Goal: Use online tool/utility: Utilize a website feature to perform a specific function

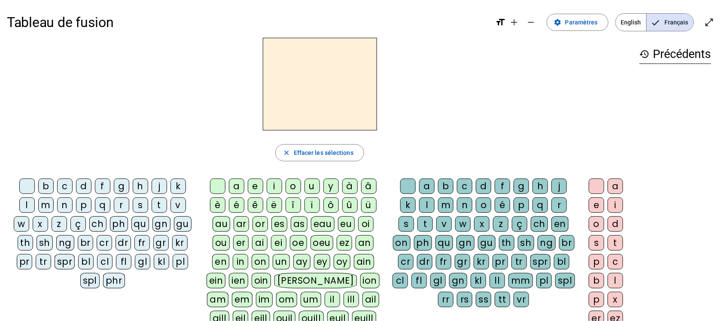
click at [40, 207] on div "m" at bounding box center [45, 205] width 15 height 15
click at [240, 186] on div "a" at bounding box center [236, 186] width 15 height 15
click at [31, 205] on div "l" at bounding box center [26, 205] width 15 height 15
click at [256, 188] on div "e" at bounding box center [255, 186] width 15 height 15
click at [86, 187] on div "d" at bounding box center [83, 186] width 15 height 15
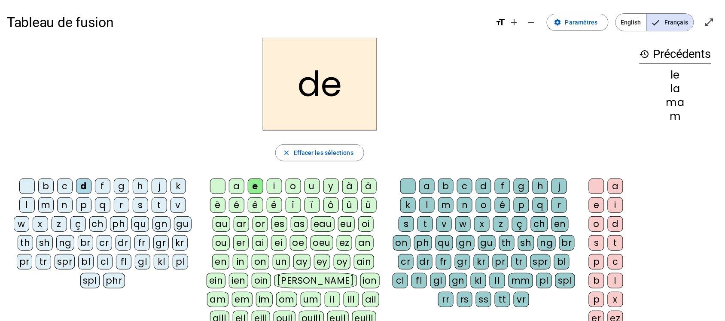
click at [318, 189] on div "u" at bounding box center [311, 186] width 15 height 15
click at [152, 205] on div "t" at bounding box center [159, 205] width 15 height 15
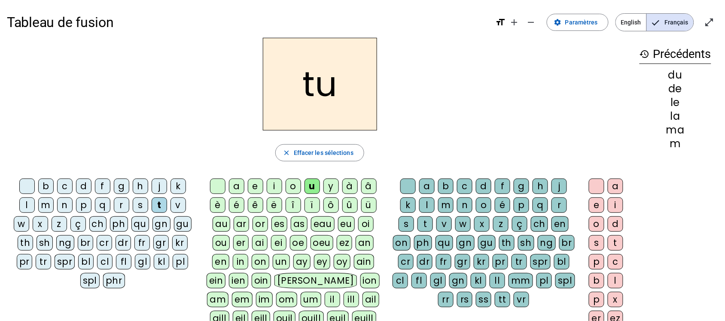
click at [235, 187] on div "a" at bounding box center [236, 186] width 15 height 15
click at [260, 186] on div "e" at bounding box center [255, 186] width 15 height 15
click at [49, 203] on div "m" at bounding box center [45, 205] width 15 height 15
